Goal: Transaction & Acquisition: Subscribe to service/newsletter

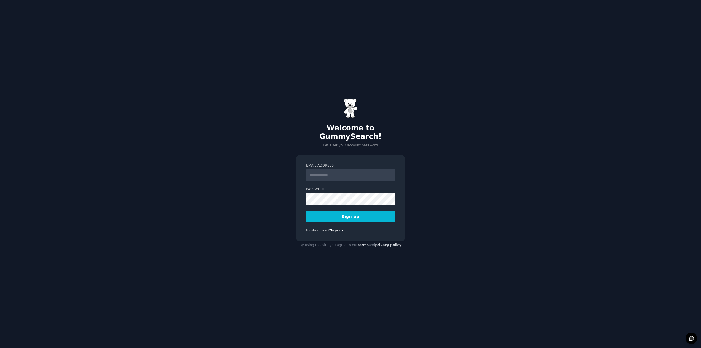
click at [316, 172] on input "Email Address" at bounding box center [350, 175] width 89 height 12
type input "**********"
click at [379, 163] on label "Email Address" at bounding box center [350, 165] width 89 height 5
click at [379, 169] on input "**********" at bounding box center [350, 175] width 89 height 12
click at [0, 347] on nordpass-autofill-portal at bounding box center [0, 348] width 0 height 0
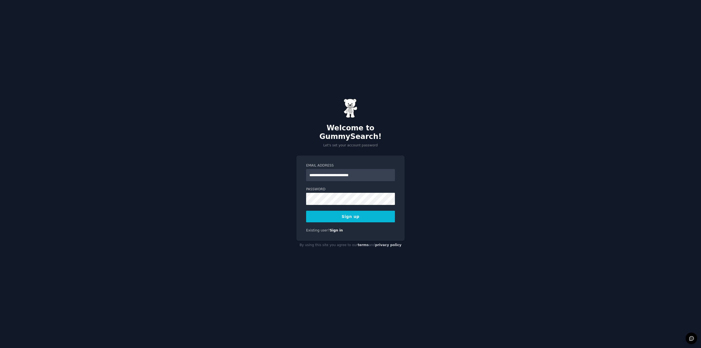
click at [348, 211] on button "Sign up" at bounding box center [350, 216] width 89 height 12
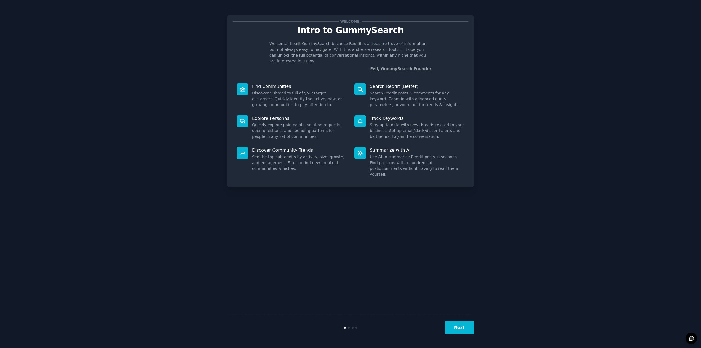
click at [0, 347] on nordpass-portal at bounding box center [0, 348] width 0 height 0
click at [457, 333] on button "Next" at bounding box center [460, 327] width 30 height 14
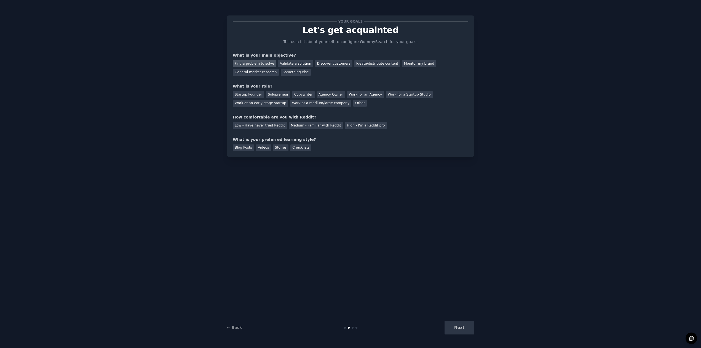
click at [260, 62] on div "Find a problem to solve" at bounding box center [254, 63] width 43 height 7
click at [278, 62] on div "Validate a solution" at bounding box center [295, 63] width 35 height 7
click at [255, 63] on div "Find a problem to solve" at bounding box center [254, 63] width 43 height 7
click at [272, 96] on div "Solopreneur" at bounding box center [278, 94] width 24 height 7
click at [301, 127] on div "Medium - Familiar with Reddit" at bounding box center [316, 125] width 54 height 7
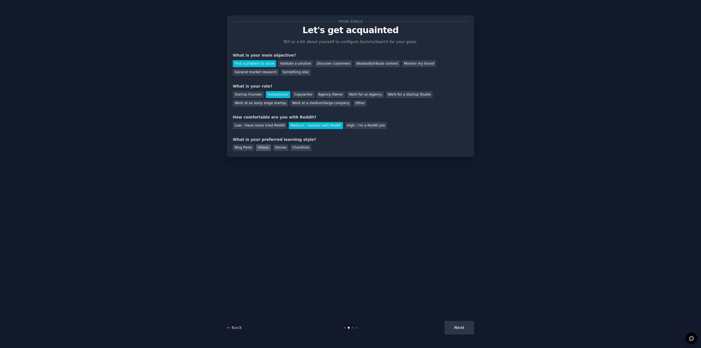
click at [261, 147] on div "Videos" at bounding box center [263, 147] width 15 height 7
click at [460, 324] on button "Next" at bounding box center [460, 327] width 30 height 14
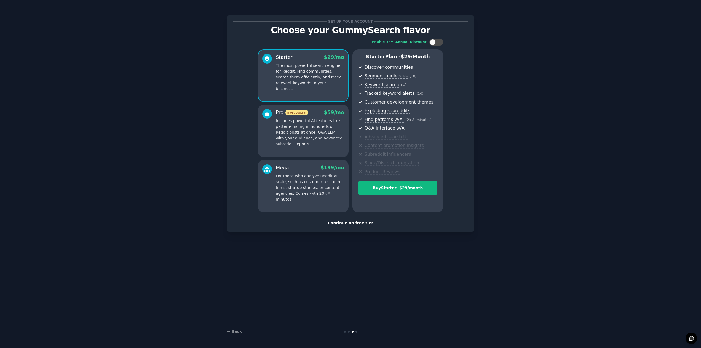
click at [352, 222] on div "Continue on free tier" at bounding box center [351, 223] width 236 height 6
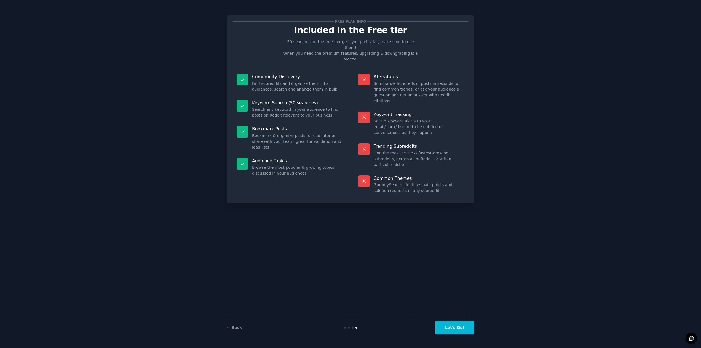
click at [453, 326] on button "Let's Go!" at bounding box center [455, 327] width 39 height 14
